Goal: Task Accomplishment & Management: Manage account settings

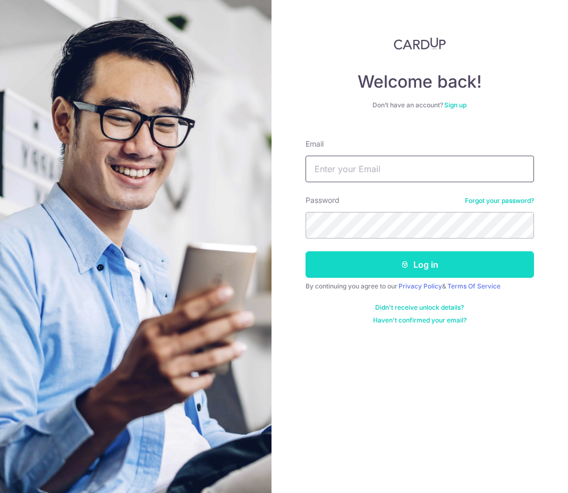
type input "[EMAIL_ADDRESS][DOMAIN_NAME]"
click at [416, 262] on button "Log in" at bounding box center [420, 264] width 228 height 27
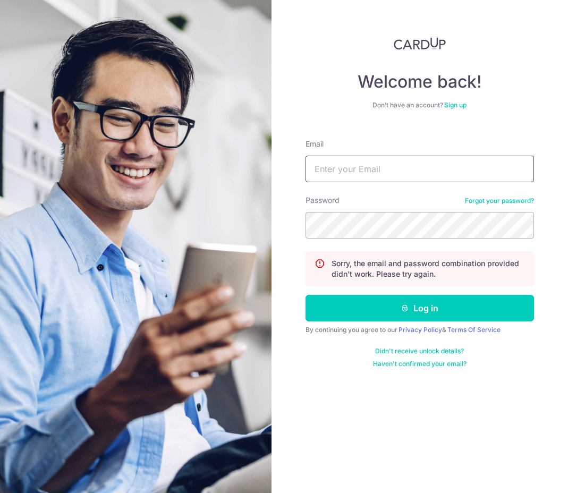
type input "[EMAIL_ADDRESS][DOMAIN_NAME]"
click at [512, 200] on link "Forgot your password?" at bounding box center [499, 201] width 69 height 9
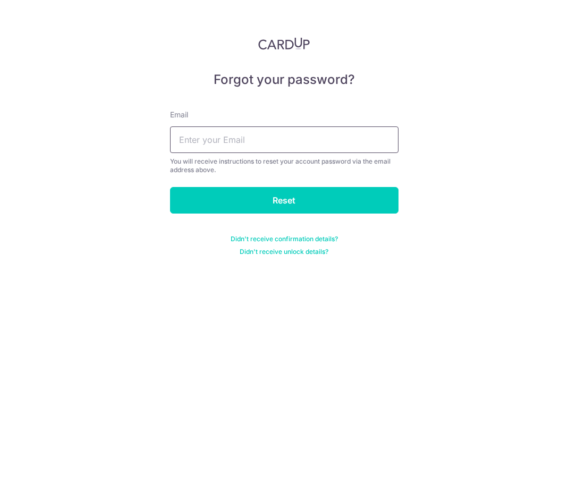
click at [291, 142] on input "text" at bounding box center [284, 139] width 228 height 27
type input "meiyen-x@hotmail.com"
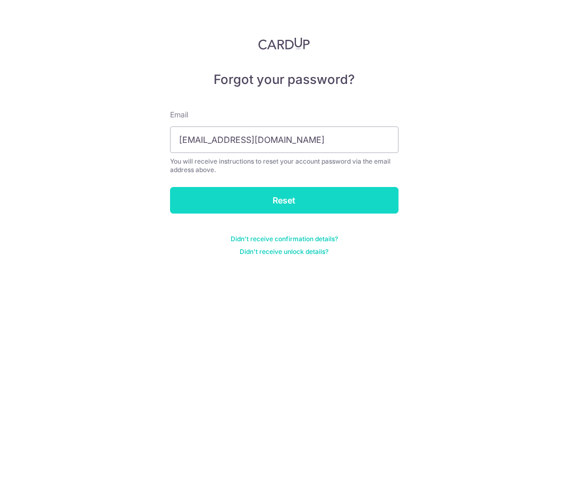
click at [272, 194] on input "Reset" at bounding box center [284, 200] width 228 height 27
